Goal: Use online tool/utility: Utilize a website feature to perform a specific function

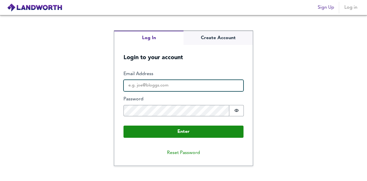
click at [165, 87] on input "Email Address" at bounding box center [184, 86] width 120 height 12
click at [124, 126] on button "Enter" at bounding box center [184, 132] width 120 height 12
type input "[PERSON_NAME][EMAIL_ADDRESS][PERSON_NAME][DOMAIN_NAME]"
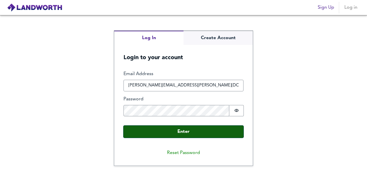
click at [171, 131] on button "Enter" at bounding box center [184, 132] width 120 height 12
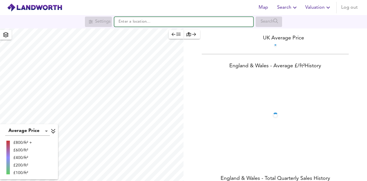
click at [143, 25] on input "text" at bounding box center [183, 22] width 139 height 10
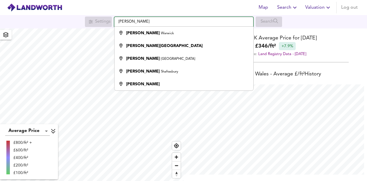
scroll to position [181, 367]
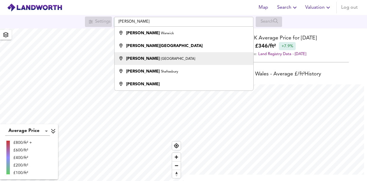
click at [161, 61] on small "[GEOGRAPHIC_DATA]" at bounding box center [178, 58] width 34 height 3
type input "[GEOGRAPHIC_DATA], [GEOGRAPHIC_DATA]"
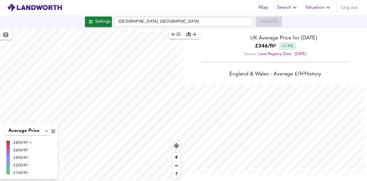
checkbox input "false"
checkbox input "true"
